Goal: Task Accomplishment & Management: Manage account settings

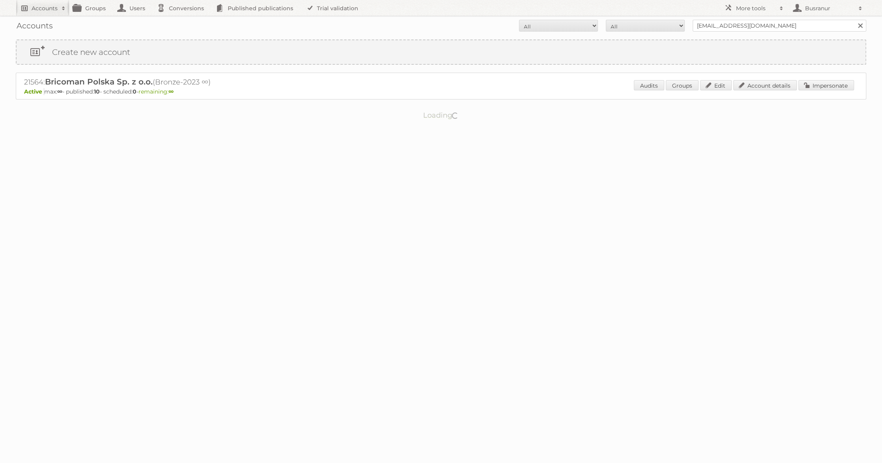
click at [44, 6] on h2 "Accounts" at bounding box center [45, 8] width 26 height 8
paste input"] "ayoung@scullyandscully.com"
type input"] "ayoung@scullyandscully.com"
click at [182, 20] on input "Search" at bounding box center [188, 26] width 12 height 12
click at [717, 22] on input "[EMAIL_ADDRESS][DOMAIN_NAME]" at bounding box center [780, 26] width 174 height 12
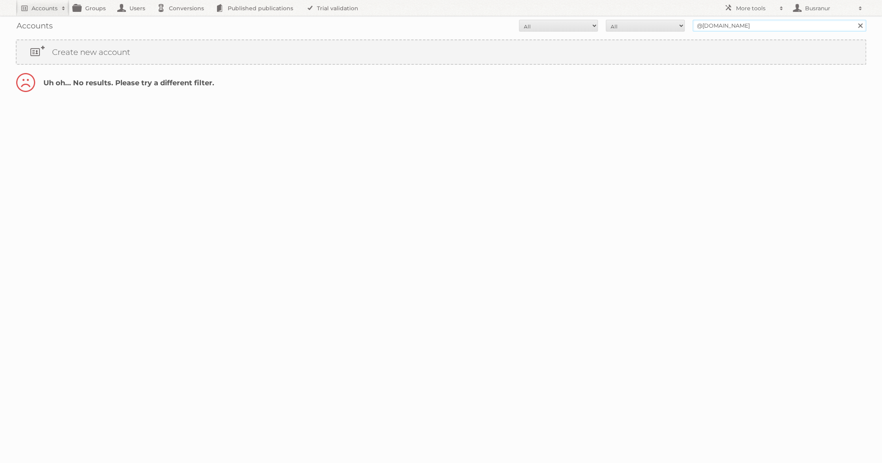
type input "@[DOMAIN_NAME]"
click at [854, 20] on input "Search" at bounding box center [860, 26] width 12 height 12
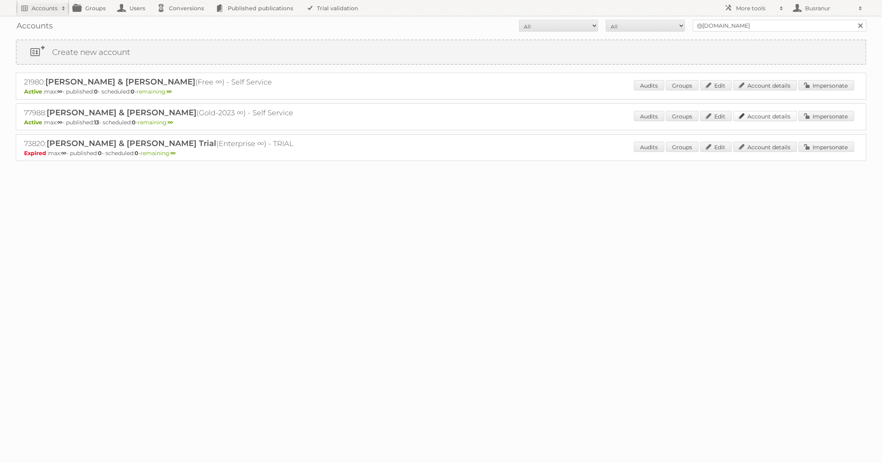
click at [781, 114] on link "Account details" at bounding box center [765, 116] width 64 height 10
click at [776, 114] on link "Account details" at bounding box center [765, 116] width 64 height 10
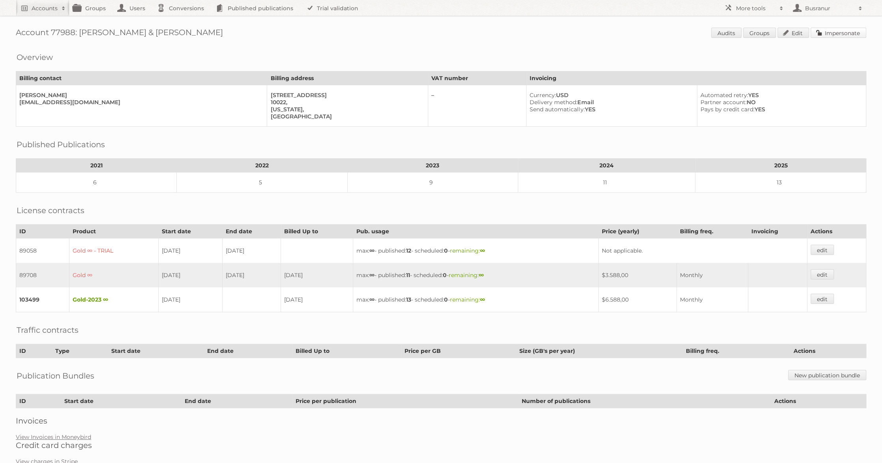
click at [835, 33] on link "Impersonate" at bounding box center [839, 33] width 56 height 10
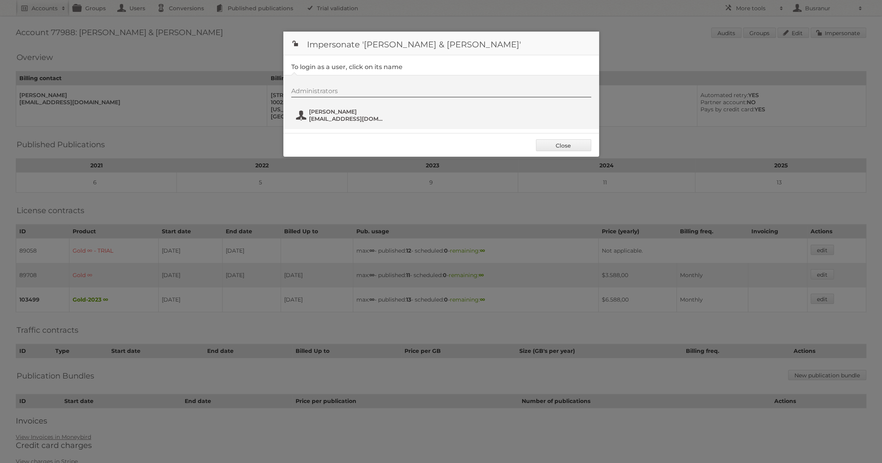
click at [331, 113] on span "[PERSON_NAME]" at bounding box center [347, 111] width 77 height 7
